Goal: Task Accomplishment & Management: Complete application form

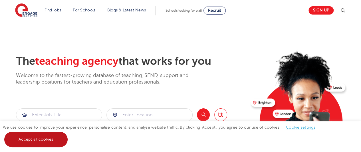
click at [54, 138] on link "Accept all cookies" at bounding box center [35, 139] width 63 height 15
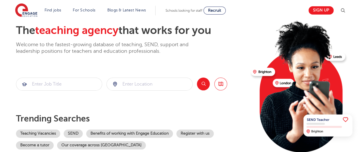
scroll to position [29, 0]
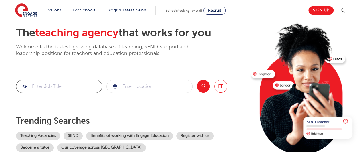
click at [76, 87] on input "search" at bounding box center [59, 86] width 86 height 13
type input "Geography Teacher"
click button "Submit" at bounding box center [0, 0] width 0 height 0
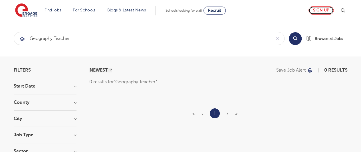
click at [325, 11] on link "Sign up" at bounding box center [320, 10] width 25 height 8
